Goal: Navigation & Orientation: Find specific page/section

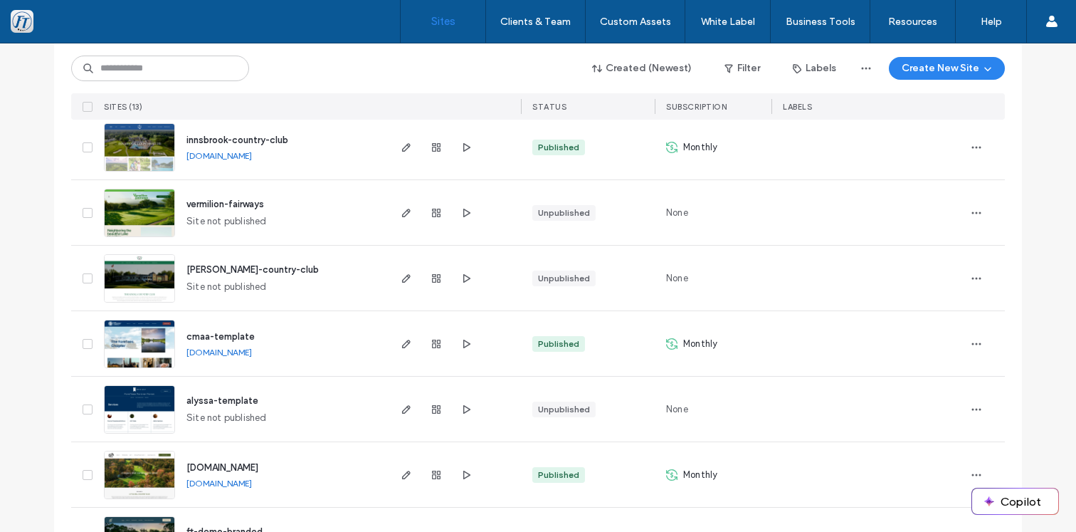
scroll to position [298, 0]
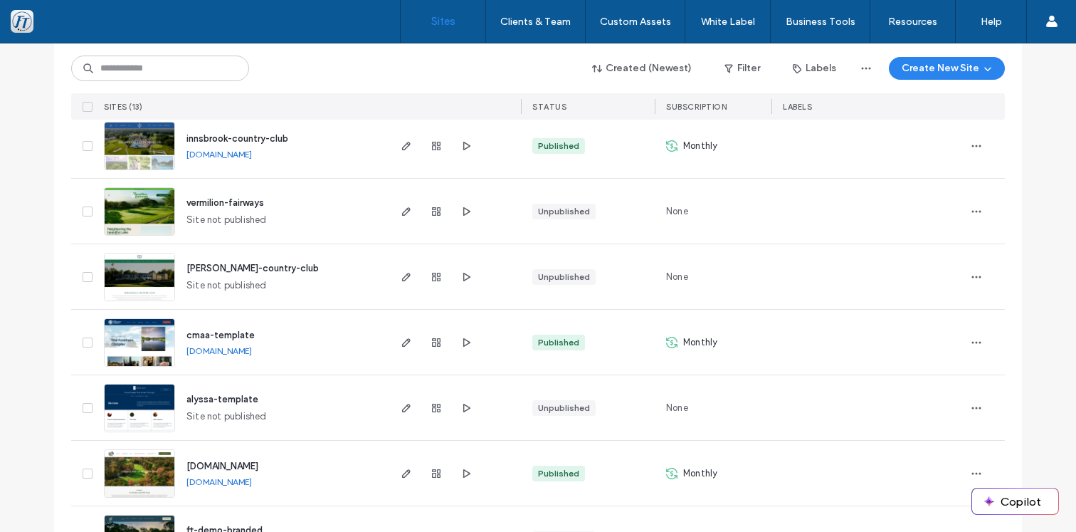
click at [149, 280] on img at bounding box center [140, 301] width 70 height 97
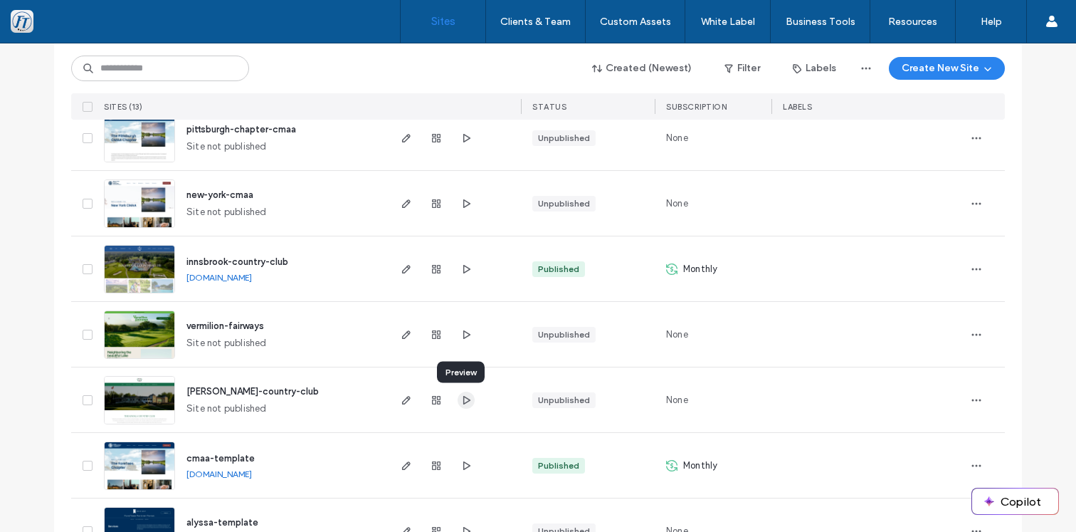
click at [461, 398] on icon "button" at bounding box center [466, 399] width 11 height 11
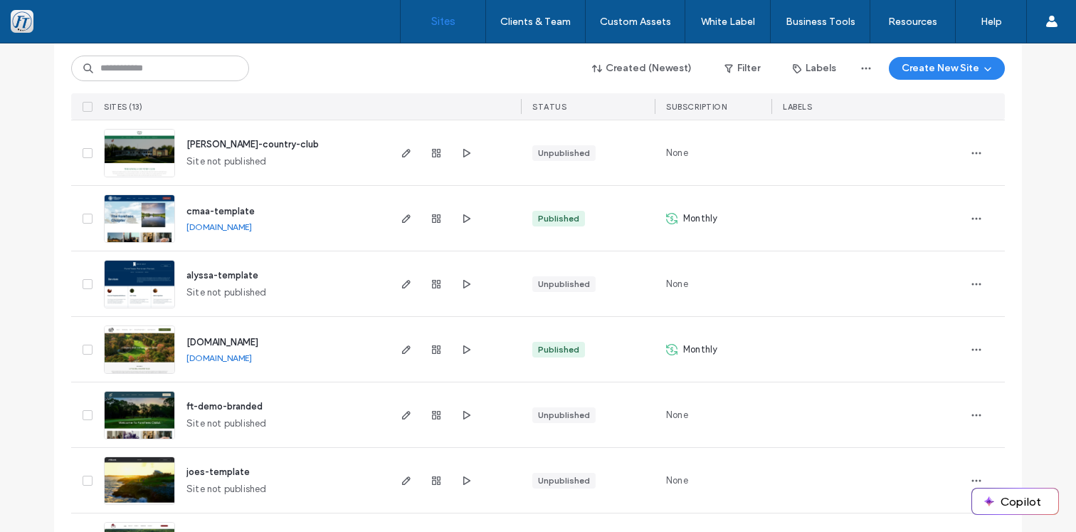
scroll to position [431, 0]
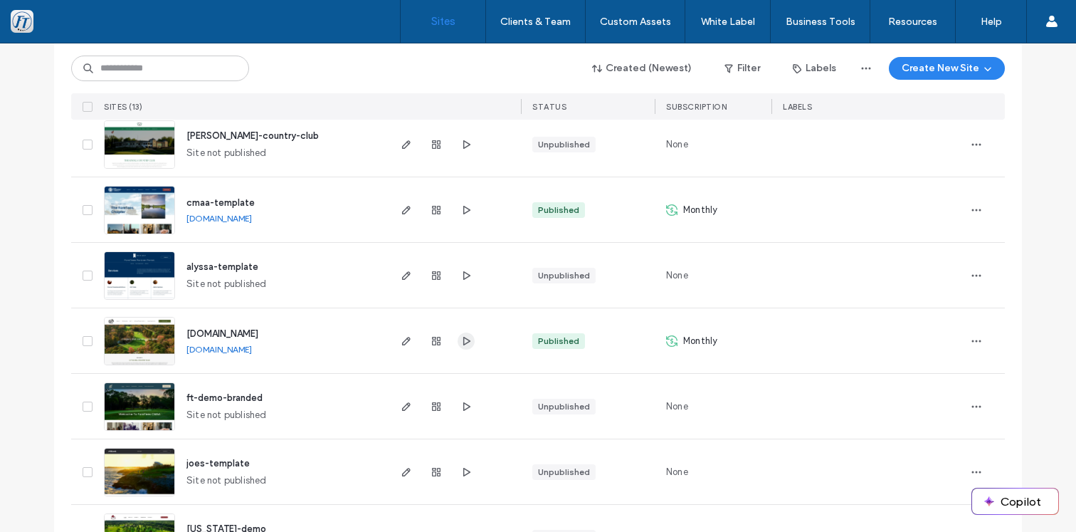
click at [464, 344] on icon "button" at bounding box center [466, 340] width 11 height 11
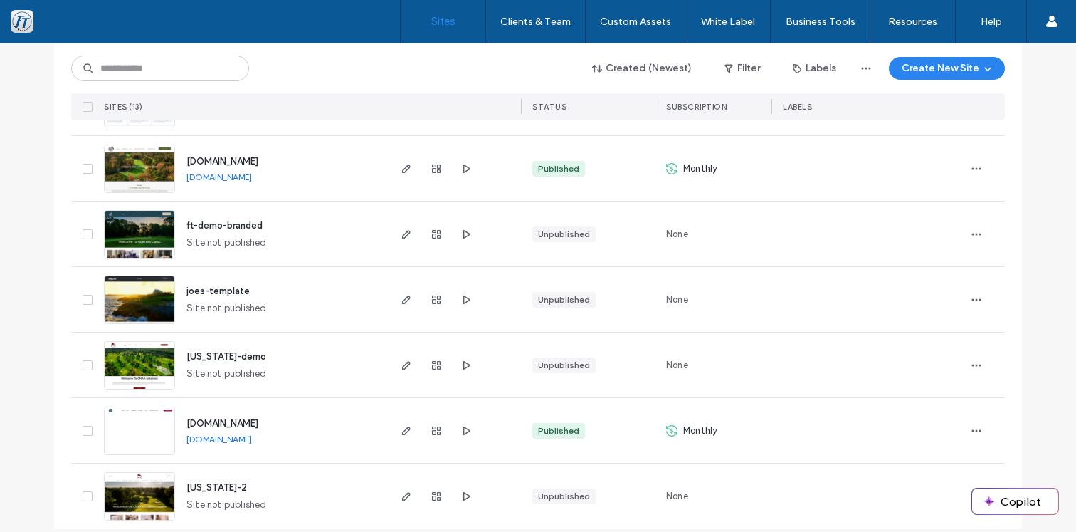
scroll to position [617, 0]
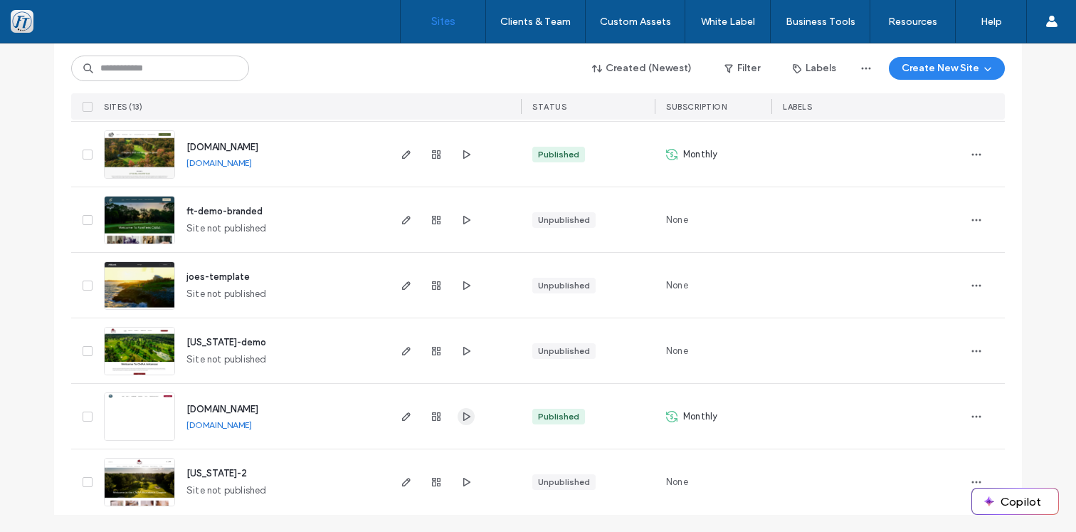
click at [463, 414] on icon "button" at bounding box center [466, 416] width 11 height 11
